Goal: Transaction & Acquisition: Purchase product/service

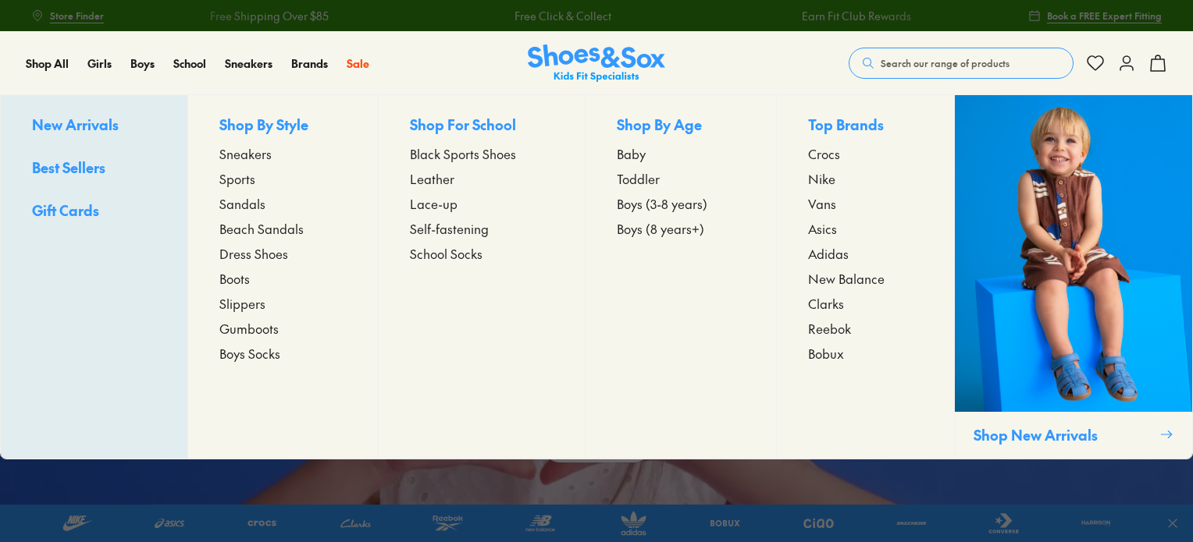
click at [439, 202] on span "Lace-up" at bounding box center [434, 203] width 48 height 19
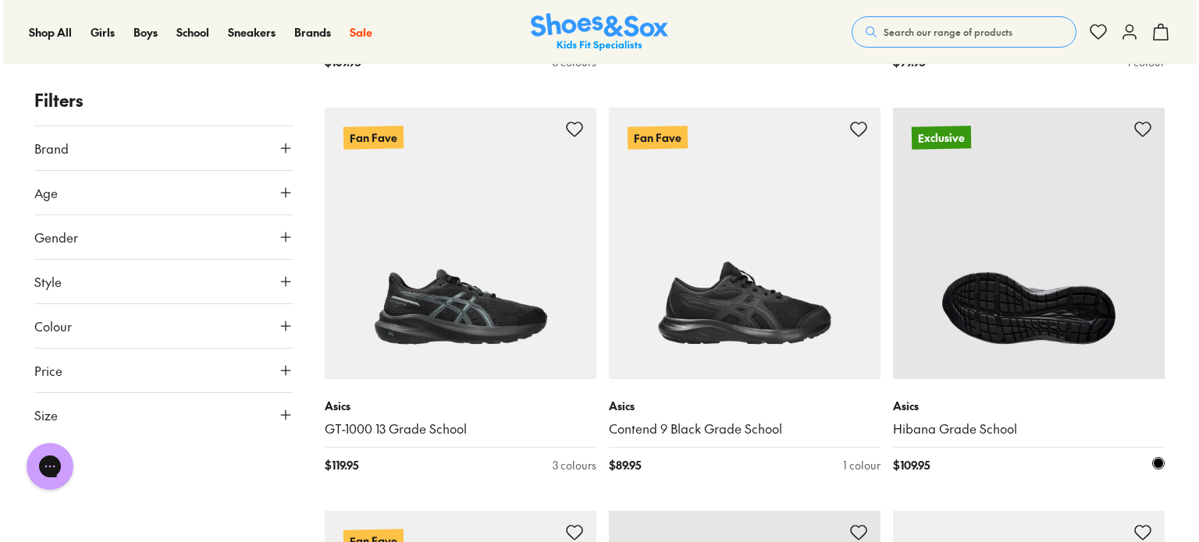
scroll to position [1018, 0]
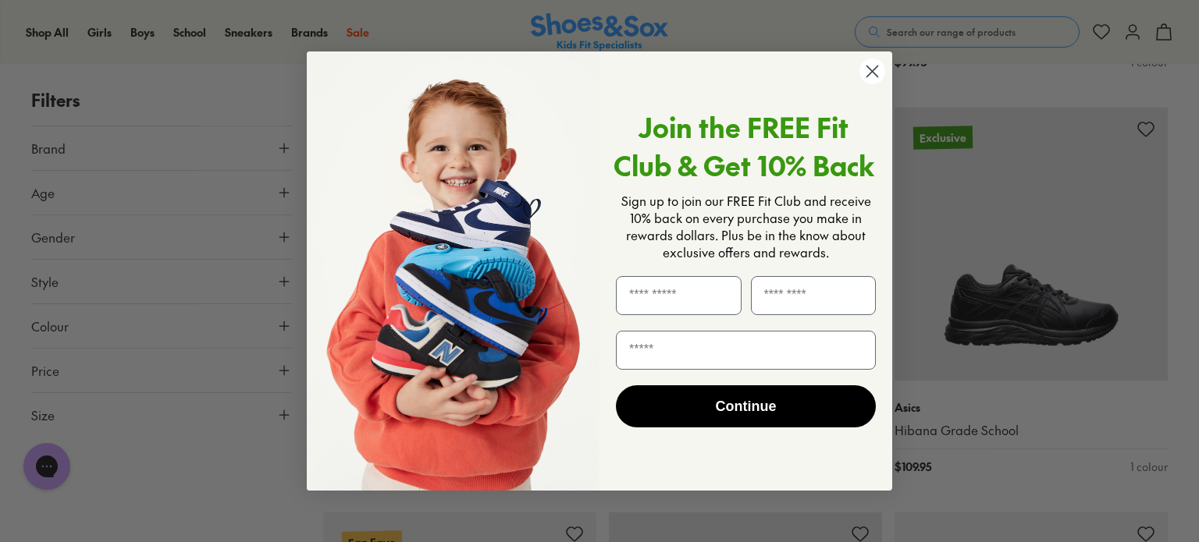
click at [865, 68] on circle "Close dialog" at bounding box center [872, 72] width 26 height 26
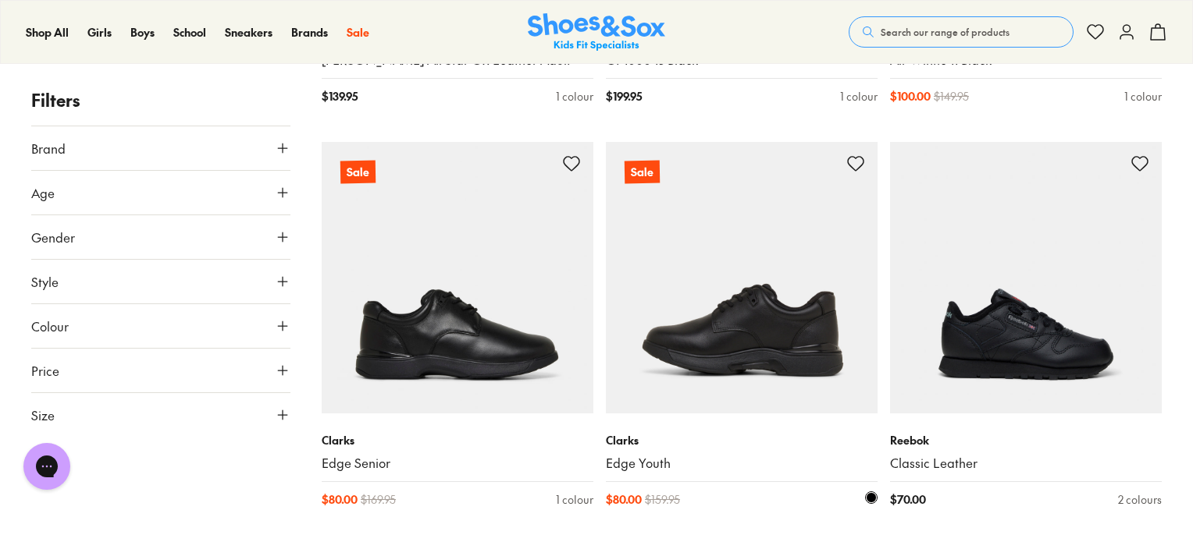
scroll to position [3825, 0]
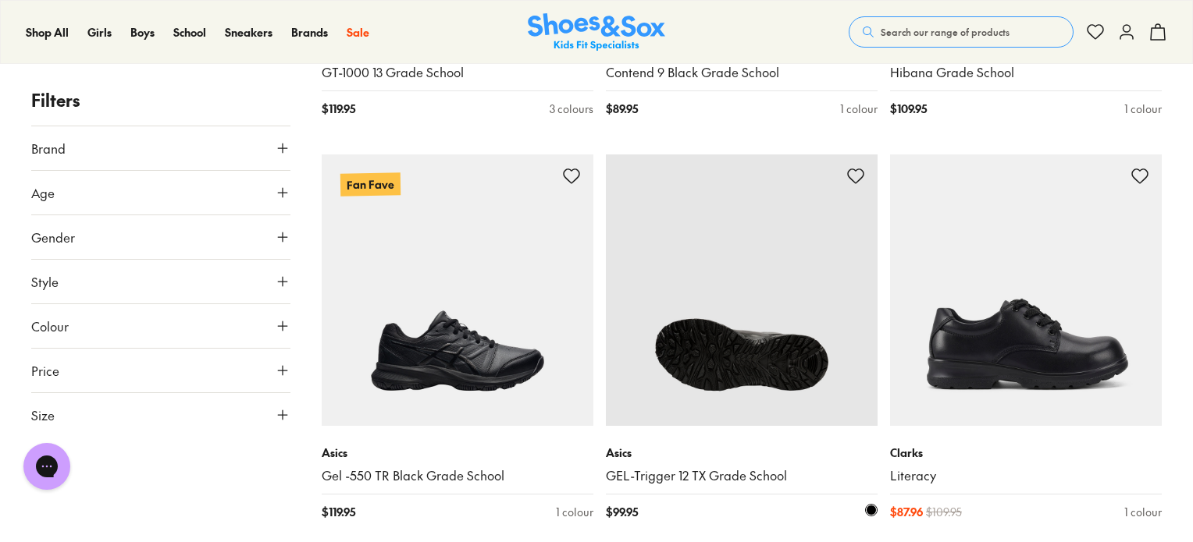
scroll to position [1405, 0]
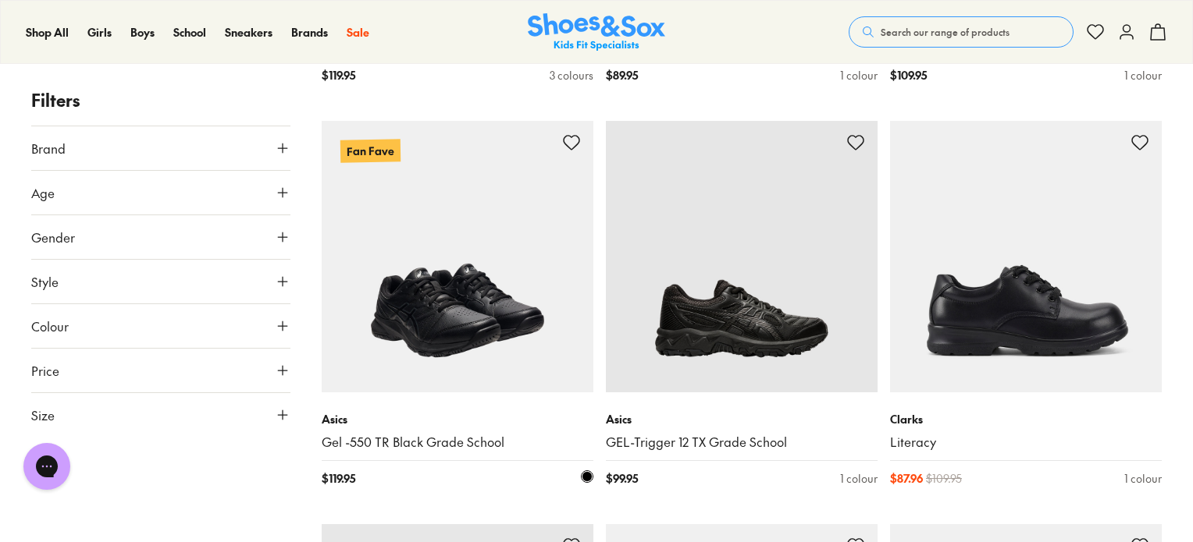
click at [443, 316] on img at bounding box center [458, 257] width 272 height 272
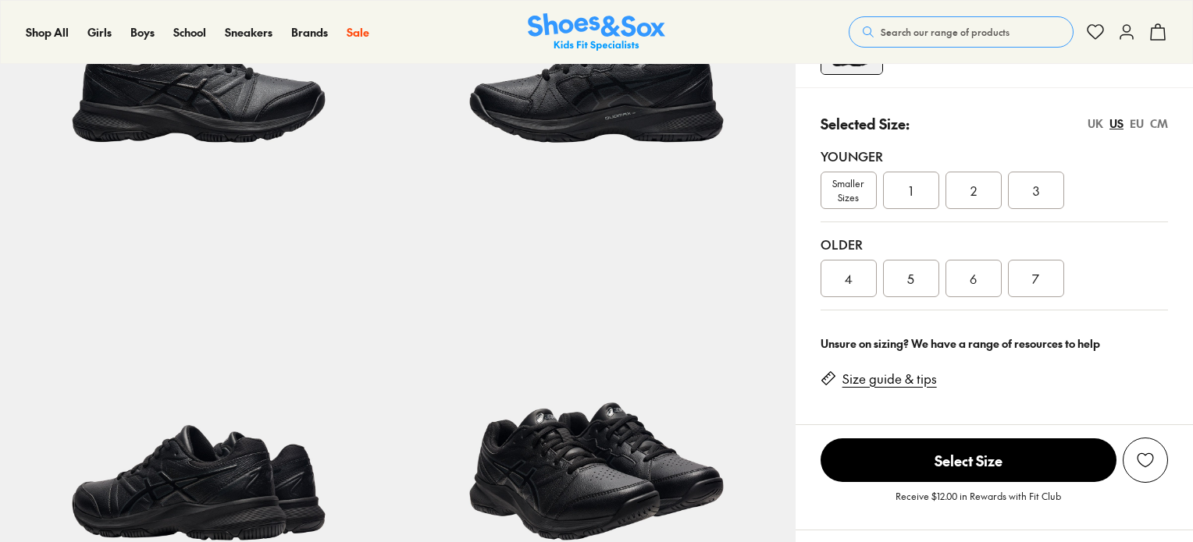
scroll to position [312, 0]
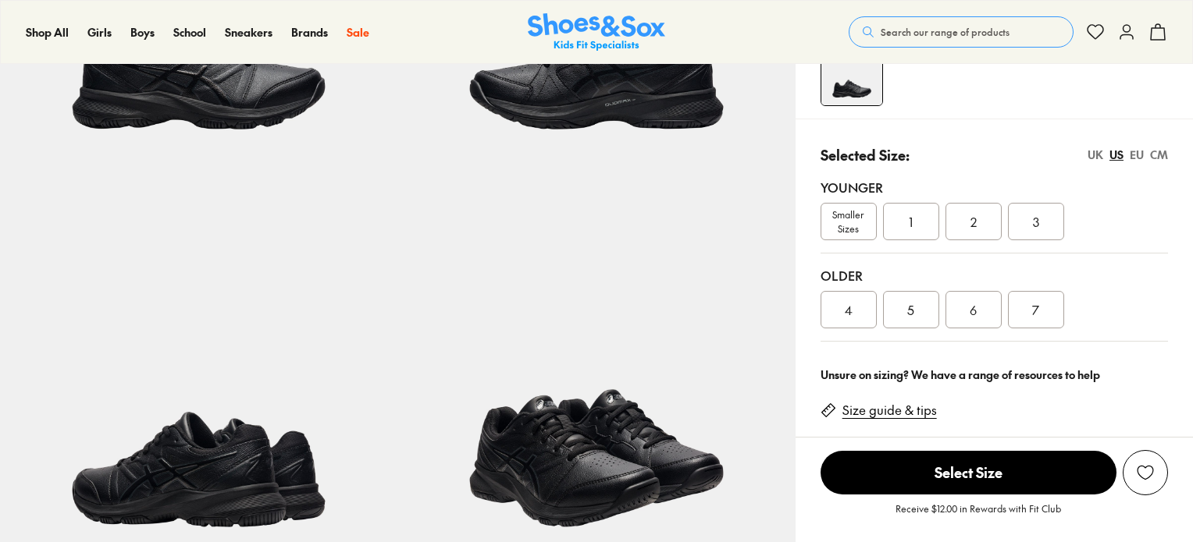
select select "*"
click at [846, 217] on span "Smaller Sizes" at bounding box center [848, 222] width 55 height 28
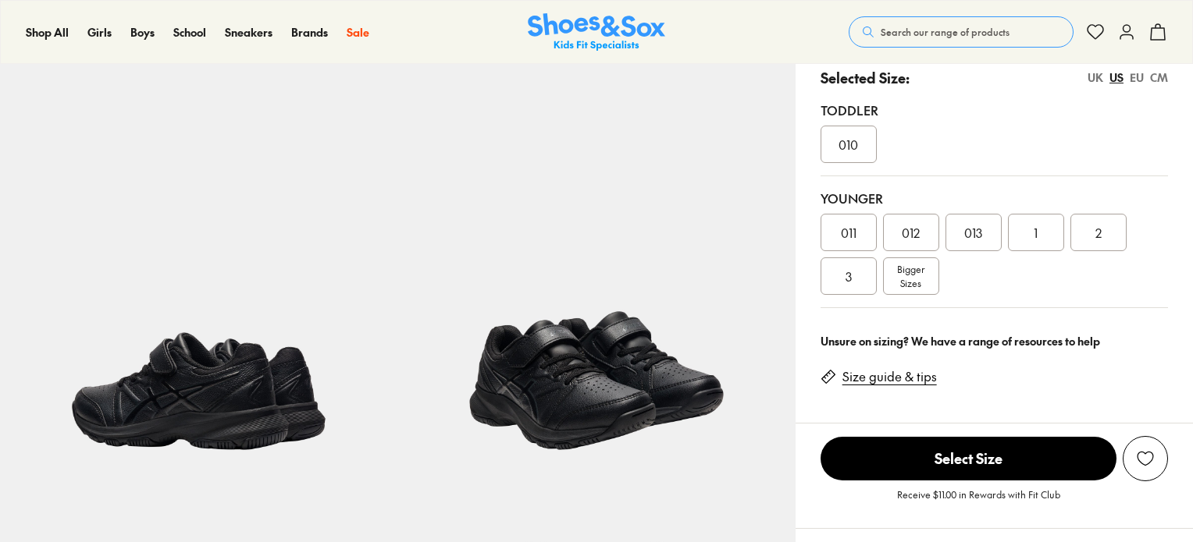
scroll to position [390, 0]
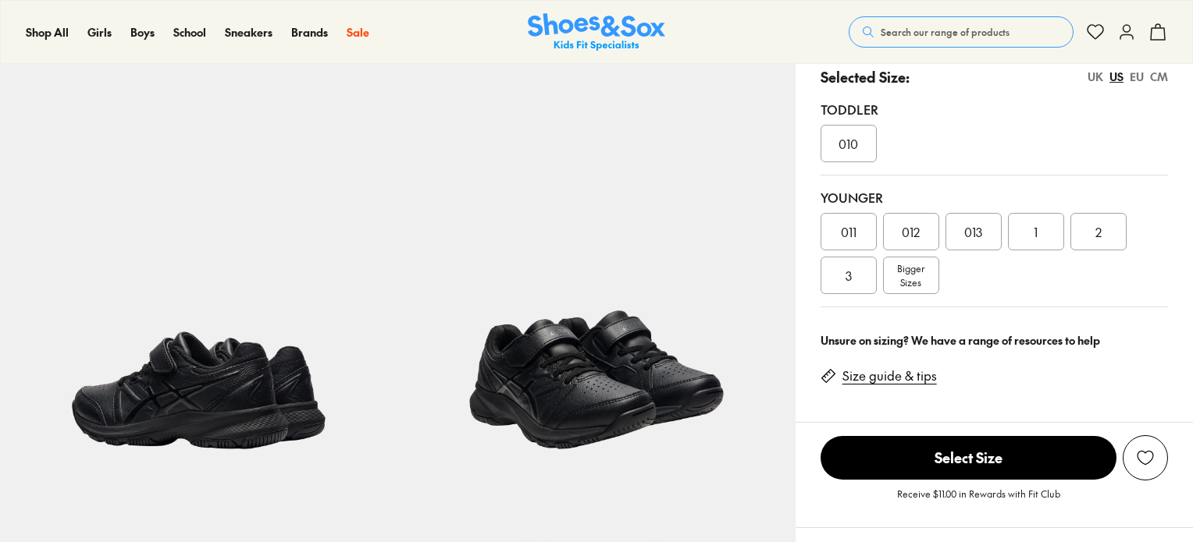
select select "*"
click at [969, 227] on span "013" at bounding box center [973, 231] width 18 height 19
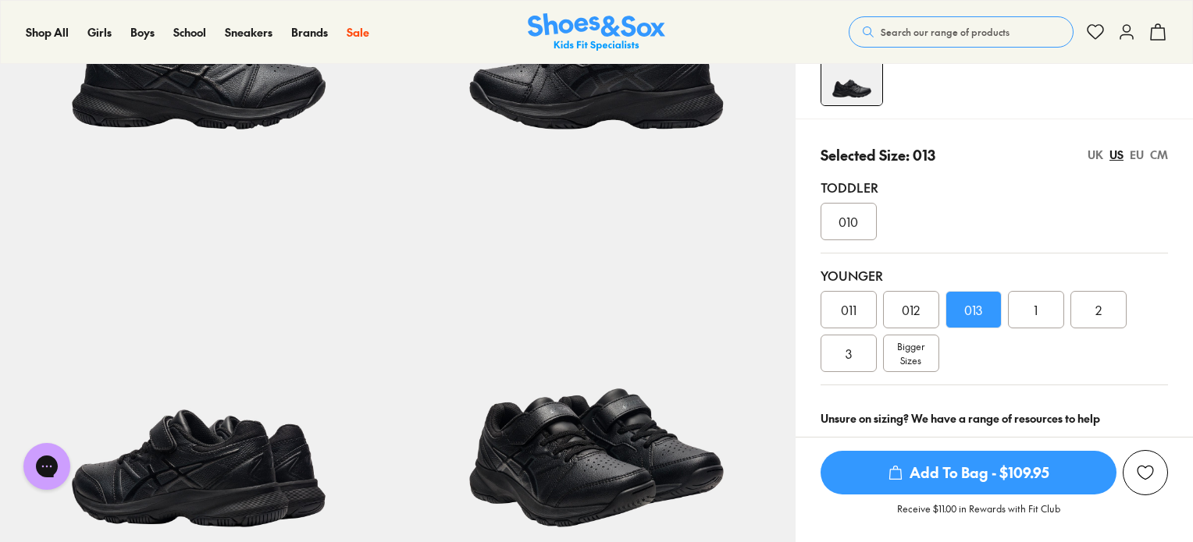
scroll to position [390, 0]
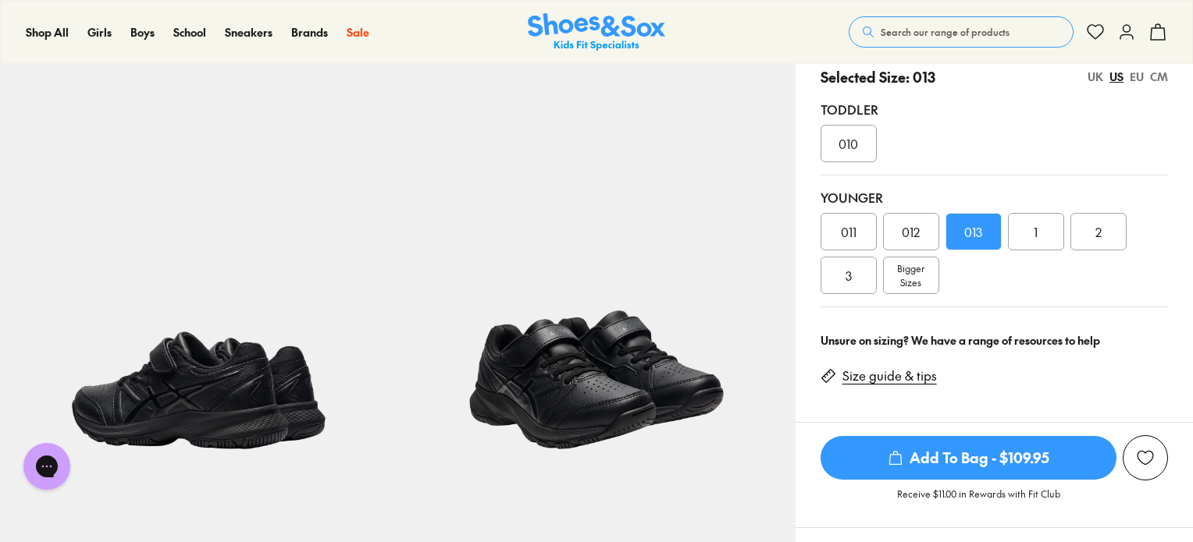
click at [1033, 232] on span "1" at bounding box center [1035, 231] width 4 height 19
click at [1036, 229] on span "1" at bounding box center [1035, 231] width 4 height 19
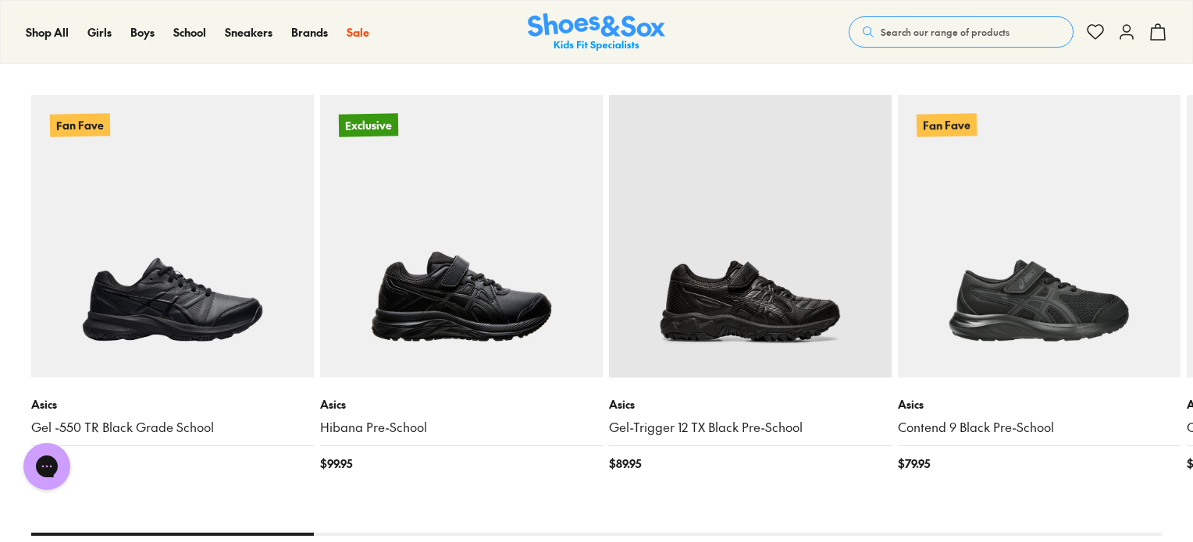
scroll to position [1717, 0]
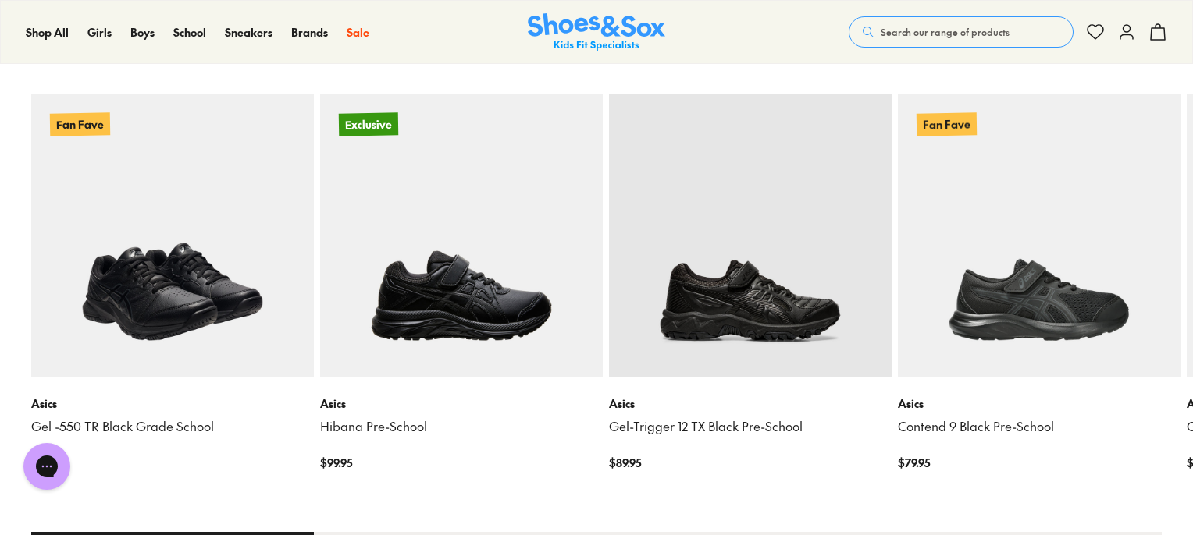
click at [158, 307] on img at bounding box center [172, 235] width 283 height 283
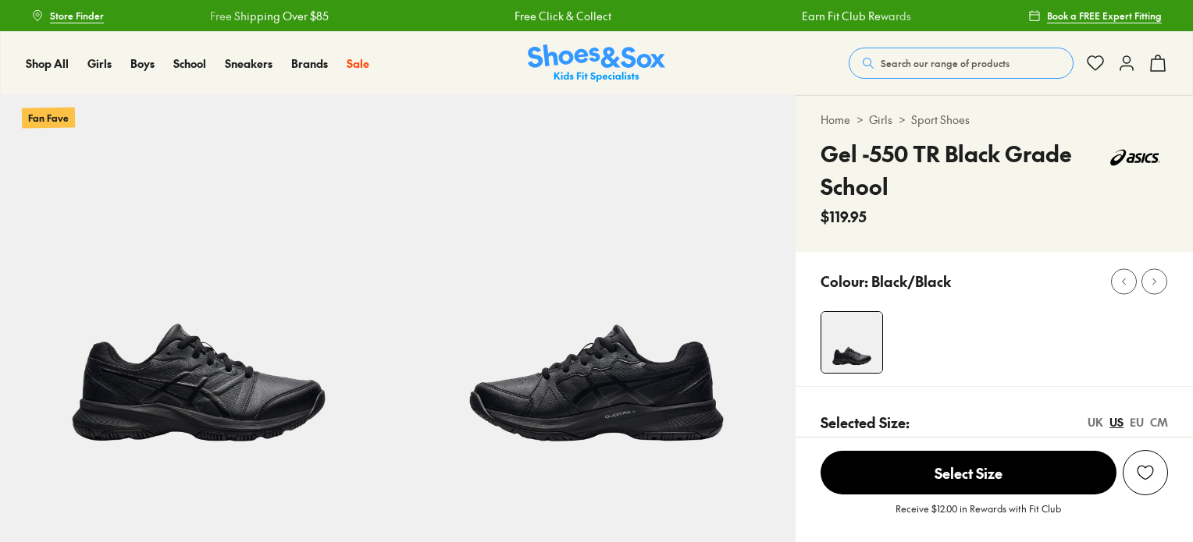
select select "*"
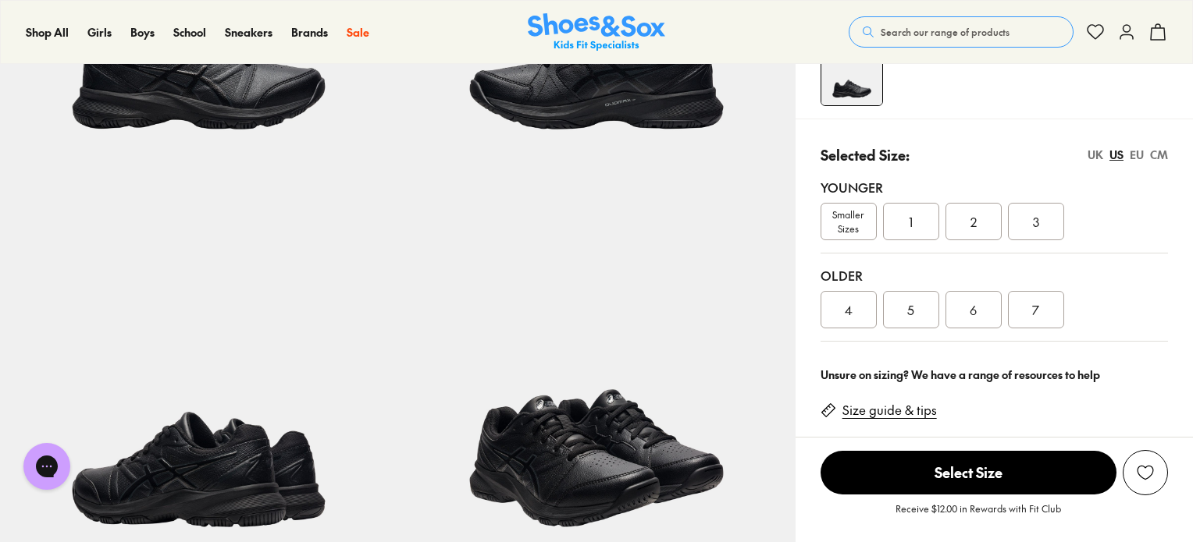
click at [915, 220] on div "1" at bounding box center [911, 221] width 56 height 37
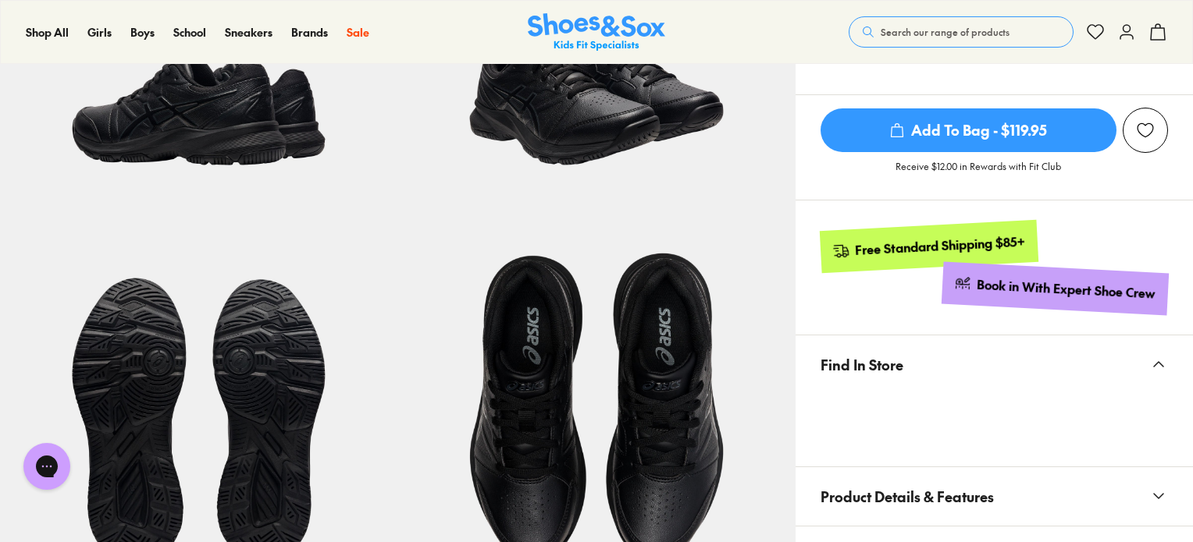
scroll to position [781, 0]
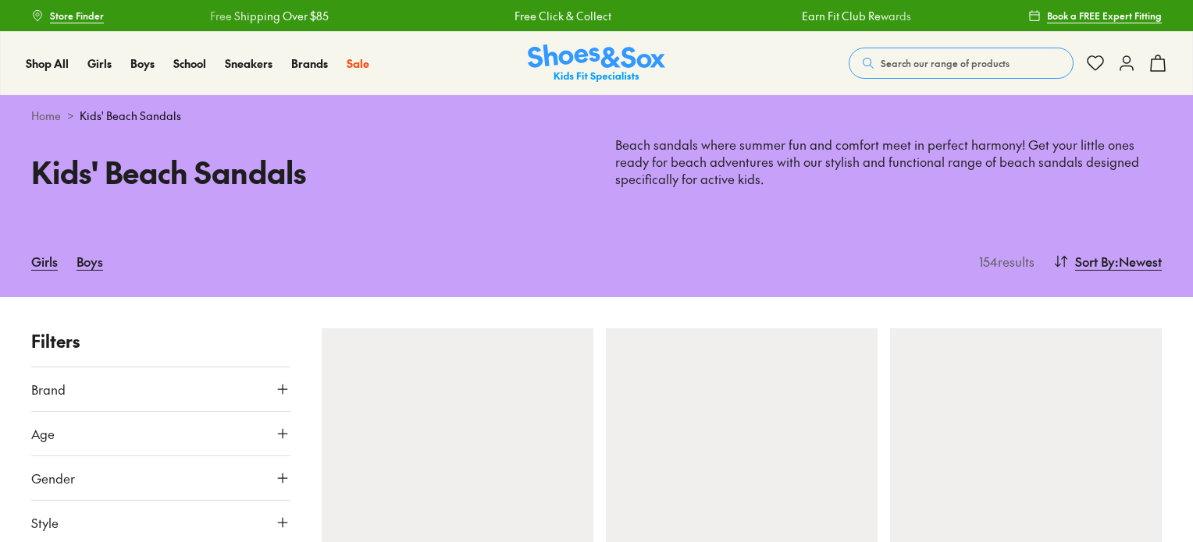
type input "***"
